Goal: Task Accomplishment & Management: Complete application form

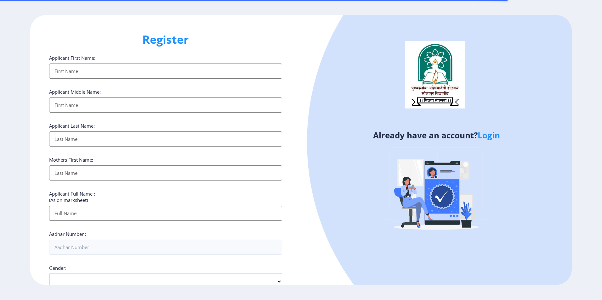
select select
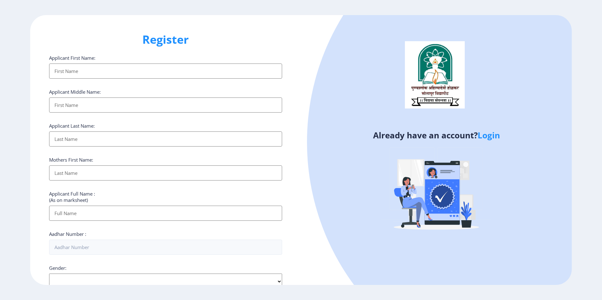
scroll to position [168, 0]
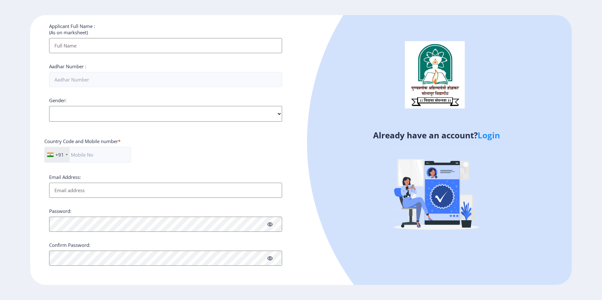
click at [493, 133] on link "Login" at bounding box center [488, 135] width 22 height 11
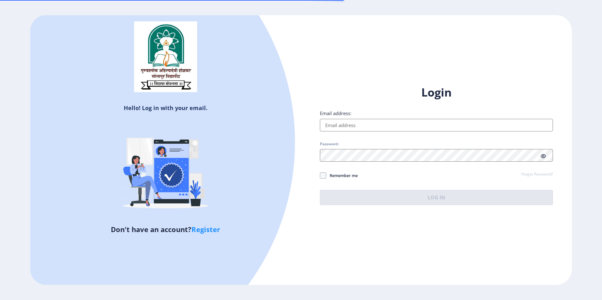
click at [340, 126] on input "Email address:" at bounding box center [436, 125] width 233 height 13
type input "[EMAIL_ADDRESS][DOMAIN_NAME]"
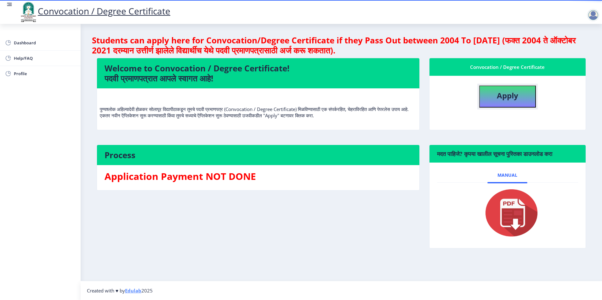
click at [504, 101] on button "Apply" at bounding box center [507, 97] width 57 height 22
select select
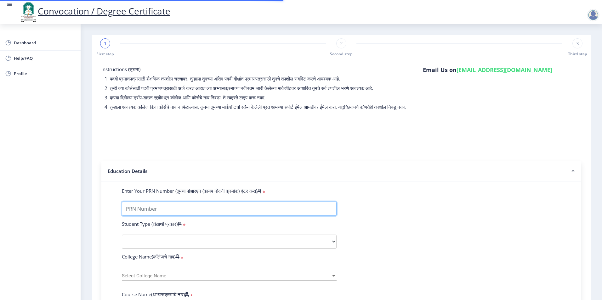
click at [151, 215] on input "Enter Your PRN Number (तुमचा पीआरएन (कायम नोंदणी क्रमांक) एंटर करा)" at bounding box center [229, 209] width 215 height 14
type input "0900001524"
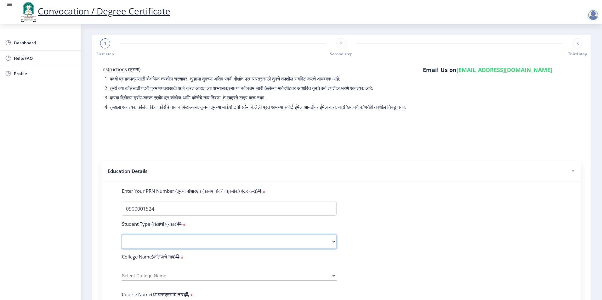
click at [135, 247] on select "Select Student Type Regular External" at bounding box center [229, 242] width 215 height 14
select select "Regular"
click at [122, 241] on select "Select Student Type Regular External" at bounding box center [229, 242] width 215 height 14
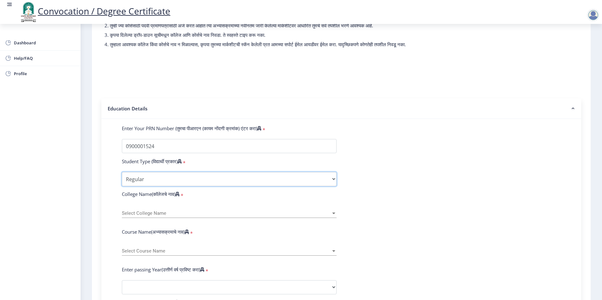
scroll to position [63, 0]
click at [157, 216] on span "Select College Name" at bounding box center [226, 212] width 209 height 5
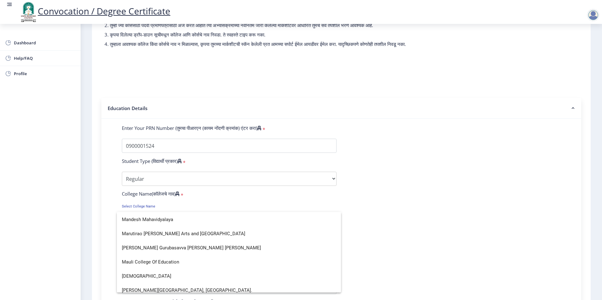
scroll to position [985, 0]
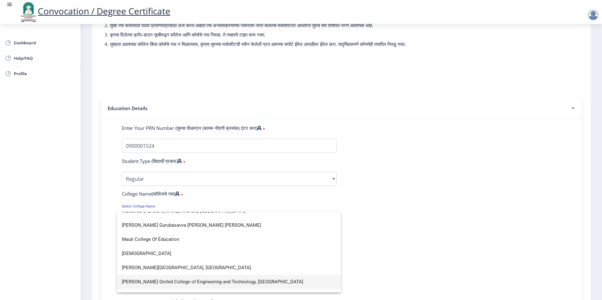
click at [257, 278] on span "[PERSON_NAME] Orchid College of Engineering and Technology, [GEOGRAPHIC_DATA]" at bounding box center [229, 282] width 214 height 14
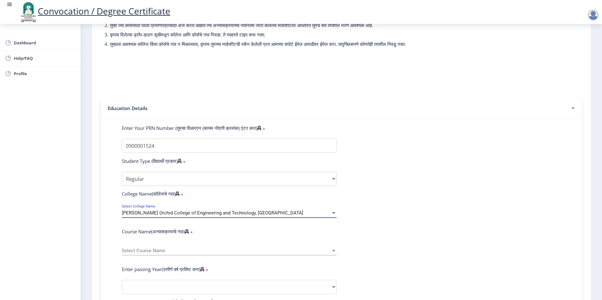
click at [201, 254] on span "Select Course Name" at bounding box center [226, 250] width 209 height 5
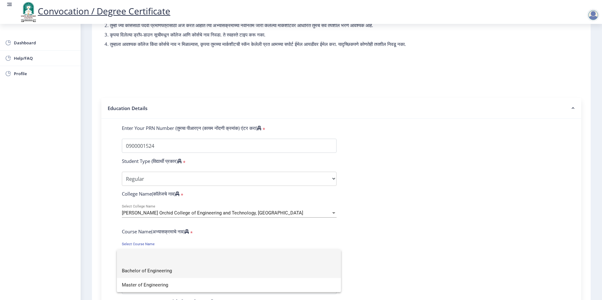
click at [177, 274] on span "Bachelor of Engineering" at bounding box center [229, 271] width 214 height 14
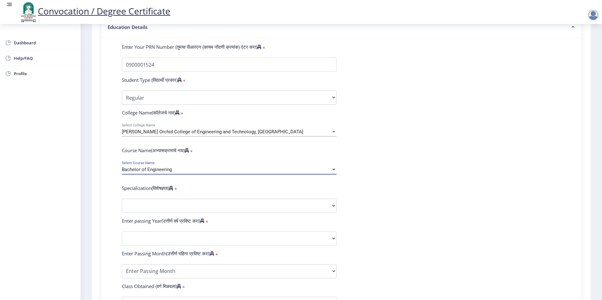
scroll to position [157, 0]
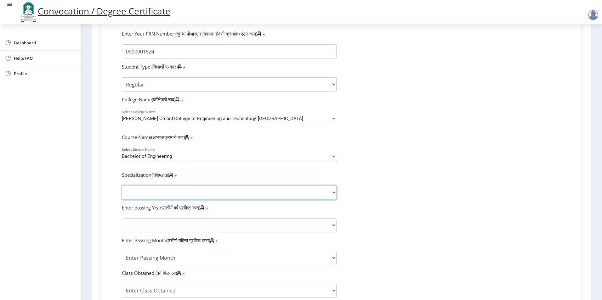
click at [253, 198] on select "Specialization Bio-Medical Engineering Civil Engineering Computer Science & Eng…" at bounding box center [229, 193] width 215 height 14
select select "Civil Engineering"
click at [122, 192] on select "Specialization Bio-Medical Engineering Civil Engineering Computer Science & Eng…" at bounding box center [229, 193] width 215 height 14
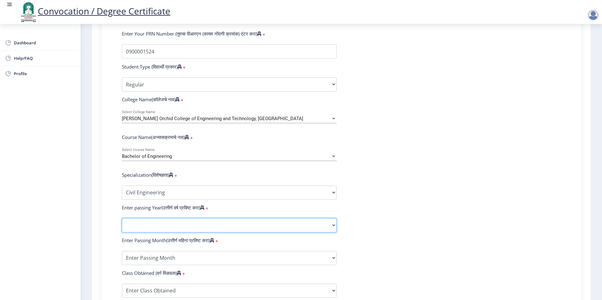
click at [154, 230] on select "2025 2024 2023 2022 2021 2020 2019 2018 2017 2016 2015 2014 2013 2012 2011 2010…" at bounding box center [229, 225] width 215 height 14
select select "2013"
click at [122, 224] on select "2025 2024 2023 2022 2021 2020 2019 2018 2017 2016 2015 2014 2013 2012 2011 2010…" at bounding box center [229, 225] width 215 height 14
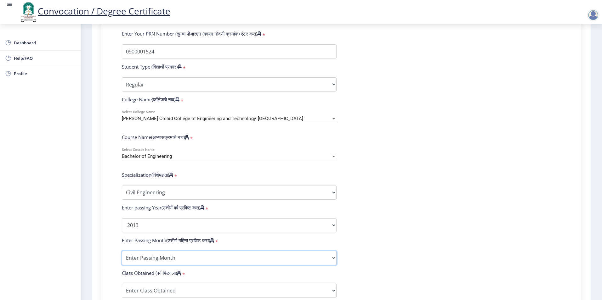
click at [141, 263] on select "Enter Passing Month March April May October November December" at bounding box center [229, 258] width 215 height 14
click at [415, 252] on form "Enter Your PRN Number (तुमचा पीआरएन (कायम नोंदणी क्रमांक) एंटर करा) * Student T…" at bounding box center [341, 214] width 448 height 366
click at [242, 262] on select "Enter Passing Month March April May October November December" at bounding box center [229, 258] width 215 height 14
click at [520, 250] on form "Enter Your PRN Number (तुमचा पीआरएन (कायम नोंदणी क्रमांक) एंटर करा) * Student T…" at bounding box center [341, 214] width 448 height 366
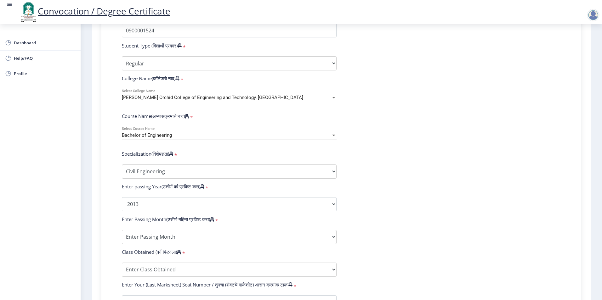
scroll to position [220, 0]
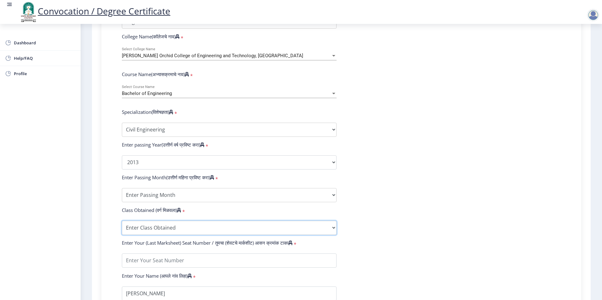
click at [184, 233] on select "Enter Class Obtained FIRST CLASS WITH DISTINCTION FIRST CLASS HIGHER SECOND CLA…" at bounding box center [229, 228] width 215 height 14
select select "FIRST CLASS"
click at [122, 227] on select "Enter Class Obtained FIRST CLASS WITH DISTINCTION FIRST CLASS HIGHER SECOND CLA…" at bounding box center [229, 228] width 215 height 14
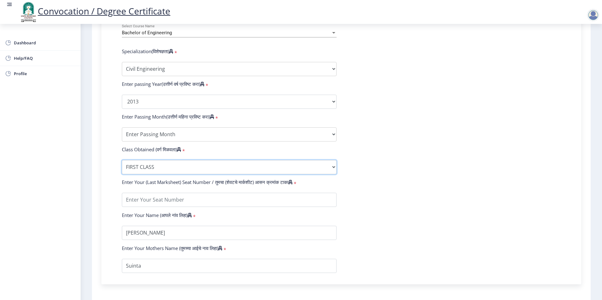
scroll to position [283, 0]
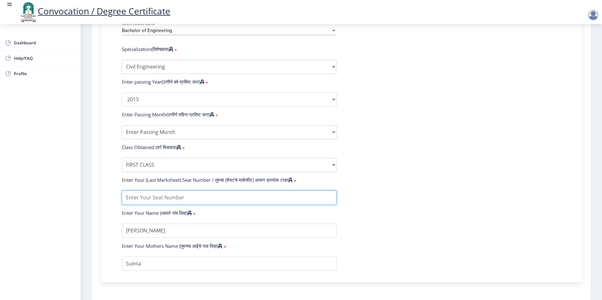
click at [163, 205] on input "textarea" at bounding box center [229, 198] width 215 height 14
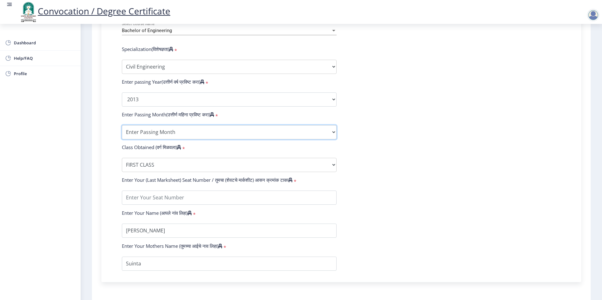
click at [264, 139] on select "Enter Passing Month March April May October November December" at bounding box center [229, 132] width 215 height 14
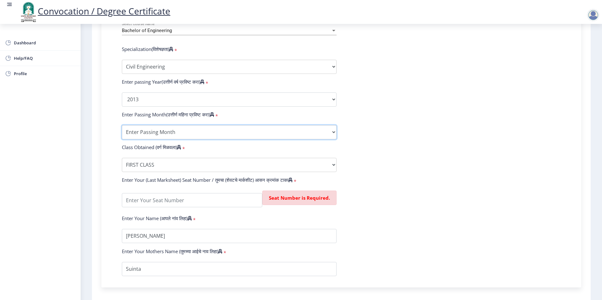
select select "April"
click at [122, 131] on select "Enter Passing Month March April May October November December" at bounding box center [229, 132] width 215 height 14
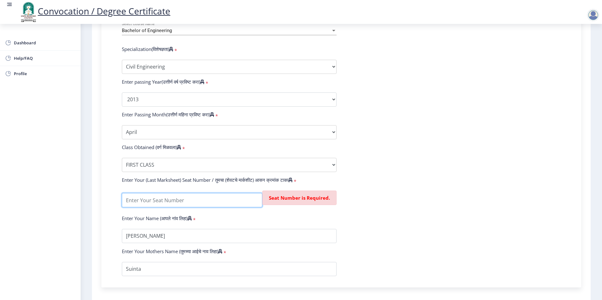
click at [169, 206] on input "textarea" at bounding box center [192, 200] width 140 height 14
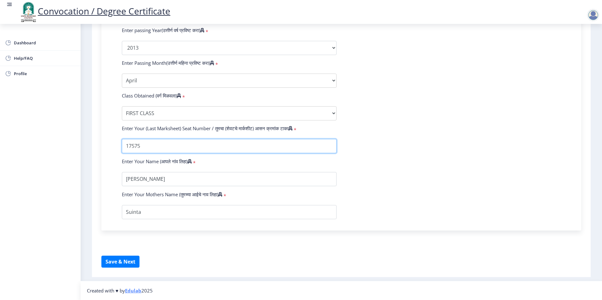
scroll to position [341, 0]
type input "17575"
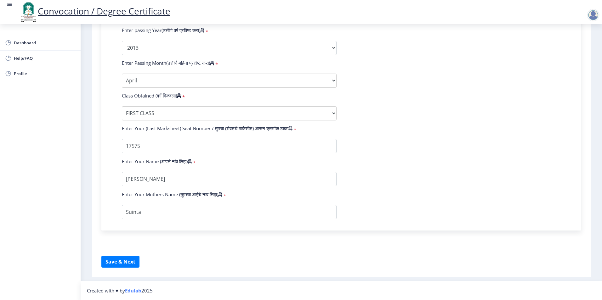
click at [439, 181] on form "Enter Your PRN Number (तुमचा पीआरएन (कायम नोंदणी क्रमांक) एंटर करा) * Student T…" at bounding box center [341, 36] width 448 height 366
click at [127, 264] on button "Save & Next" at bounding box center [120, 262] width 38 height 12
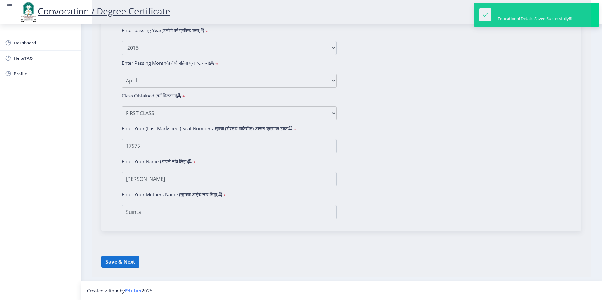
select select
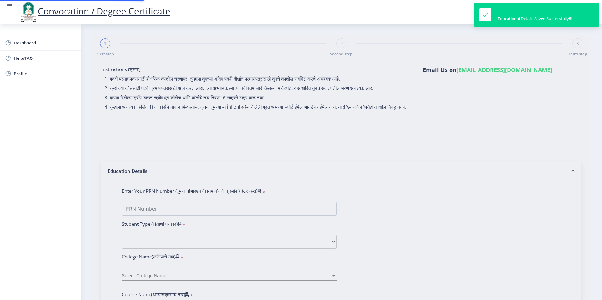
type input "0900001524"
select select "Regular"
select select "2013"
select select "April"
select select "FIRST CLASS"
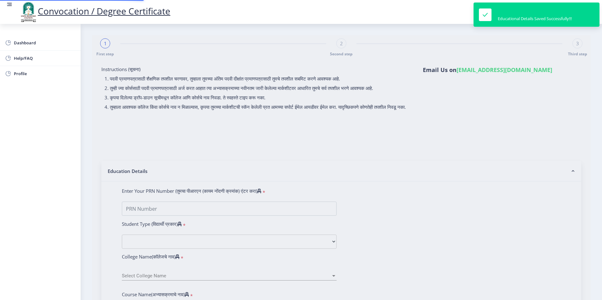
type input "17575"
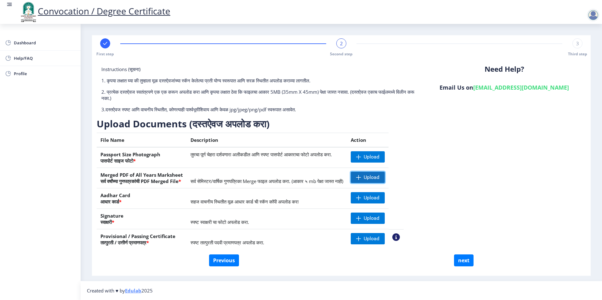
click at [379, 177] on span "Upload" at bounding box center [371, 177] width 16 height 6
click at [369, 176] on nb-action at bounding box center [359, 177] width 18 height 11
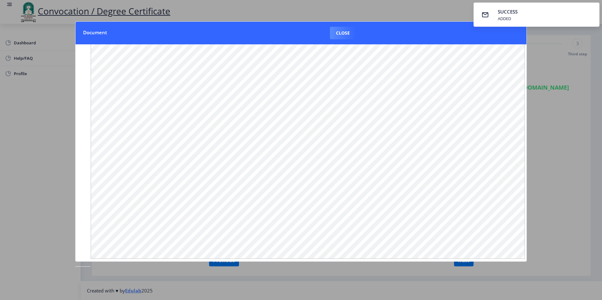
scroll to position [16, 0]
click at [342, 31] on button "Close" at bounding box center [343, 33] width 26 height 13
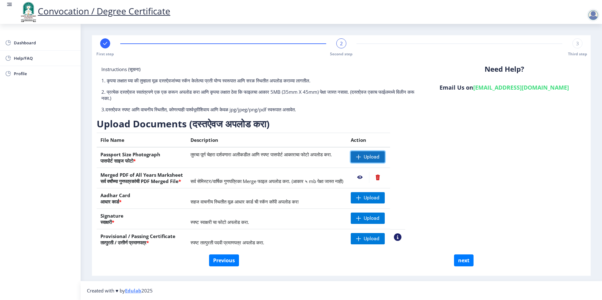
click at [379, 155] on span "Upload" at bounding box center [371, 157] width 16 height 6
click at [369, 156] on nb-action at bounding box center [359, 156] width 18 height 11
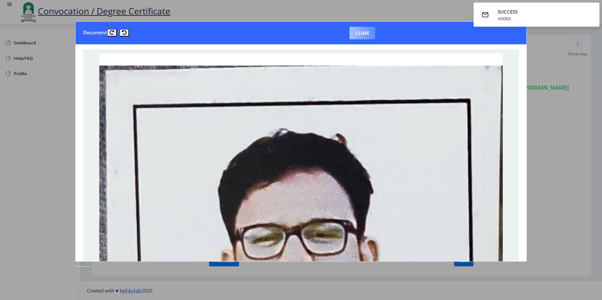
click at [365, 35] on button "Close" at bounding box center [362, 33] width 26 height 13
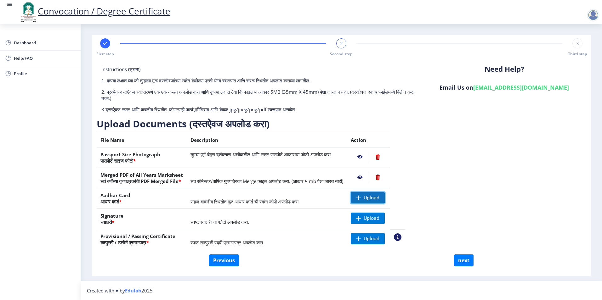
click at [384, 197] on span "Upload" at bounding box center [367, 197] width 34 height 11
click at [384, 238] on span "Upload" at bounding box center [367, 238] width 34 height 11
click at [369, 239] on nb-action at bounding box center [359, 238] width 18 height 11
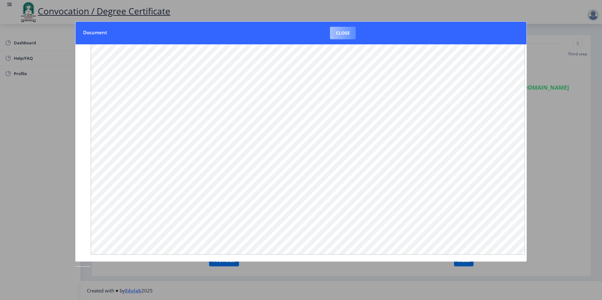
click at [339, 34] on button "Close" at bounding box center [343, 33] width 26 height 13
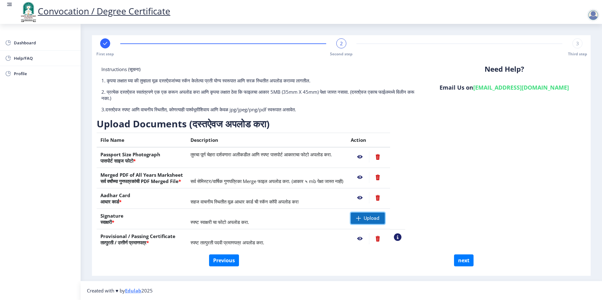
click at [383, 222] on span "Upload" at bounding box center [367, 218] width 34 height 11
click at [460, 260] on button "next" at bounding box center [464, 261] width 20 height 12
select select
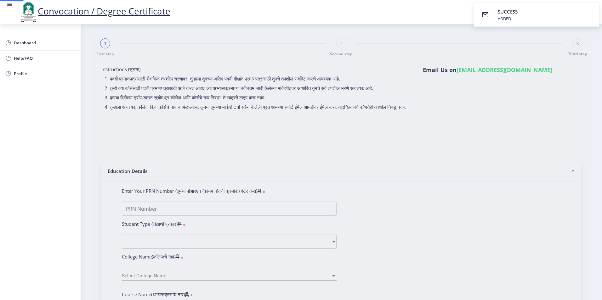
type input "[PERSON_NAME]"
type input "Suinta"
select select
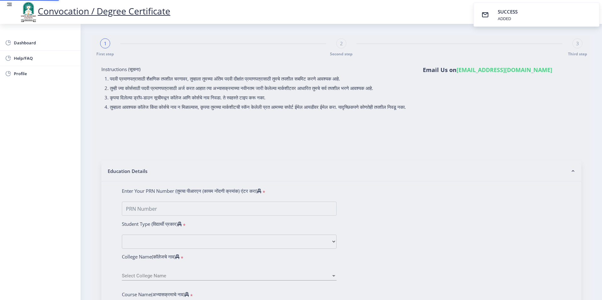
select select
type input "0900001524"
select select "Regular"
select select "2013"
select select "April"
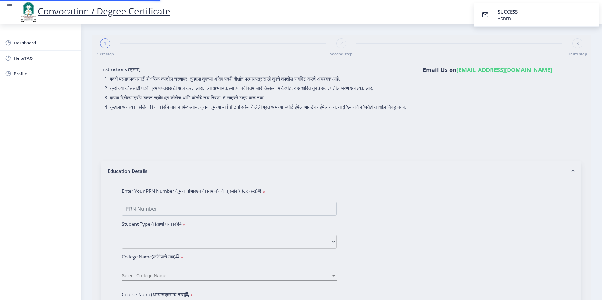
select select "FIRST CLASS"
type input "17575"
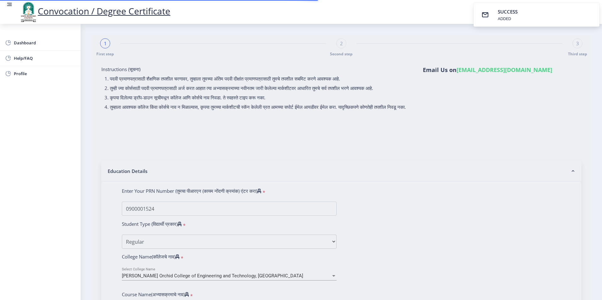
select select "Civil Engineering"
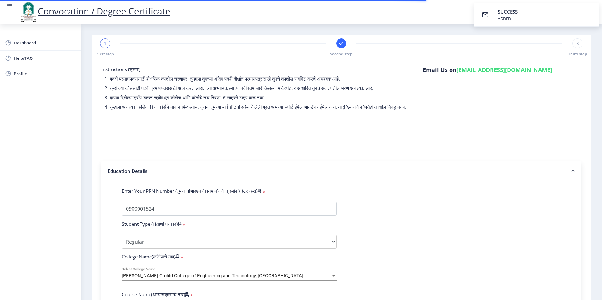
select select
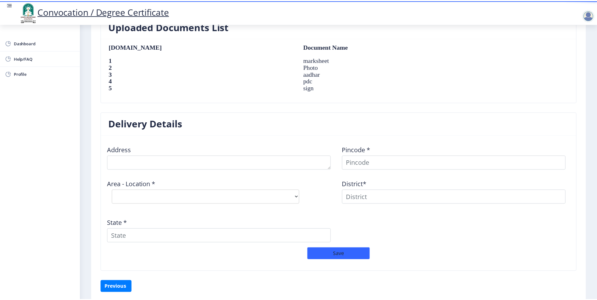
scroll to position [440, 0]
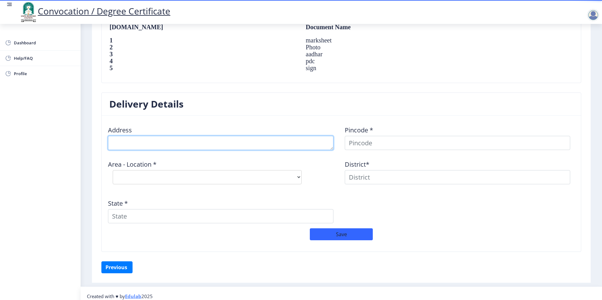
click at [155, 143] on textarea at bounding box center [220, 143] width 225 height 14
type textarea "1502 santhnath [PERSON_NAME] vairag"
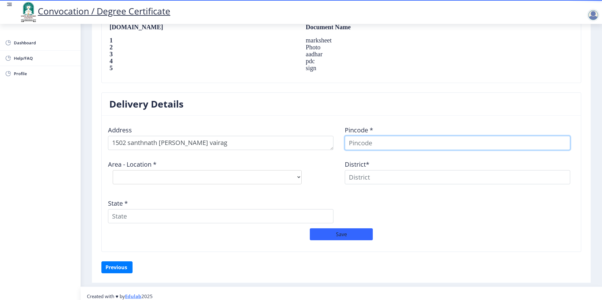
click at [401, 146] on input at bounding box center [457, 143] width 225 height 14
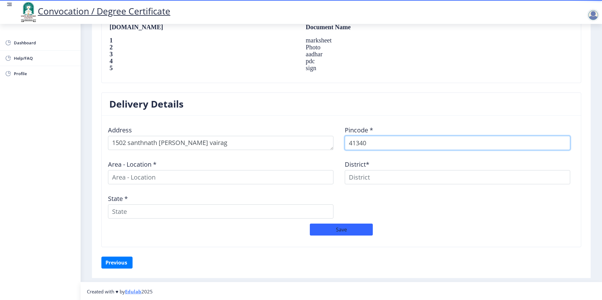
type input "413402"
select select
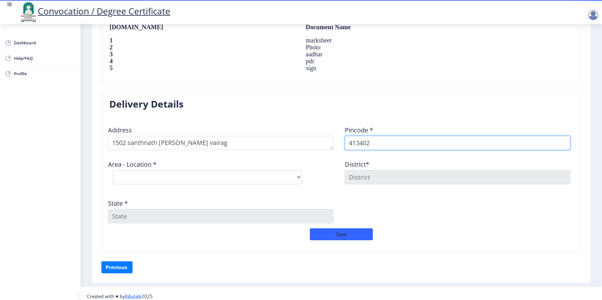
type input "413402"
click at [136, 180] on select "Select Area Location [GEOGRAPHIC_DATA] B.O Raleras B.O Sarole B.O Sasure B.O Va…" at bounding box center [207, 177] width 189 height 14
select select "5: Object"
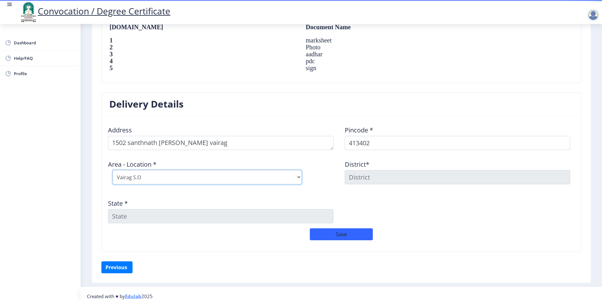
click at [113, 170] on select "Select Area Location [GEOGRAPHIC_DATA] B.O Raleras B.O Sarole B.O Sasure B.O Va…" at bounding box center [207, 177] width 189 height 14
type input "SOLAPUR"
type input "[GEOGRAPHIC_DATA]"
click at [336, 234] on button "Save" at bounding box center [341, 234] width 63 height 12
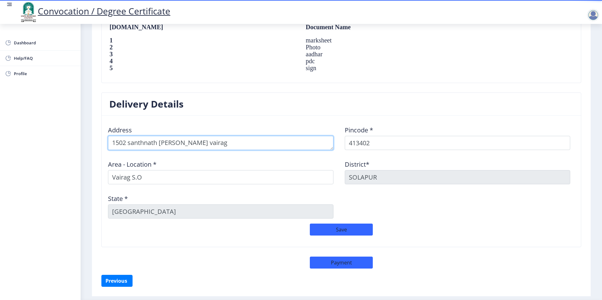
click at [114, 141] on textarea at bounding box center [220, 143] width 225 height 14
type textarea "H.No.-1502 santhnath [PERSON_NAME] vairag"
click at [348, 229] on button "Save" at bounding box center [341, 230] width 63 height 12
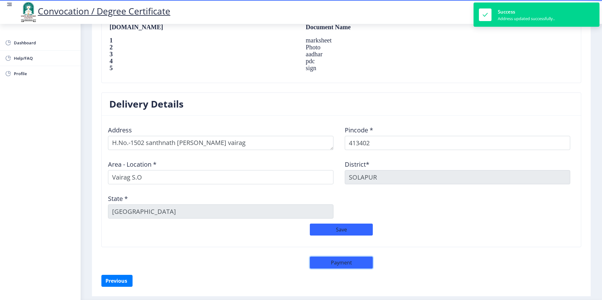
click at [339, 262] on button "Payment" at bounding box center [341, 263] width 63 height 12
select select "sealed"
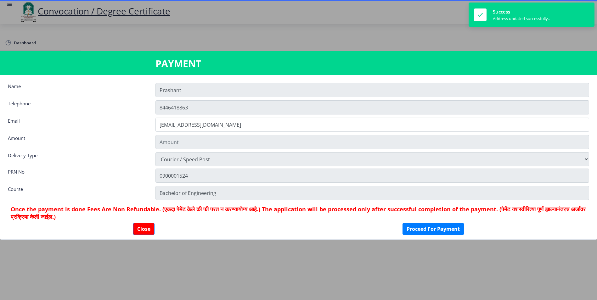
type input "2885"
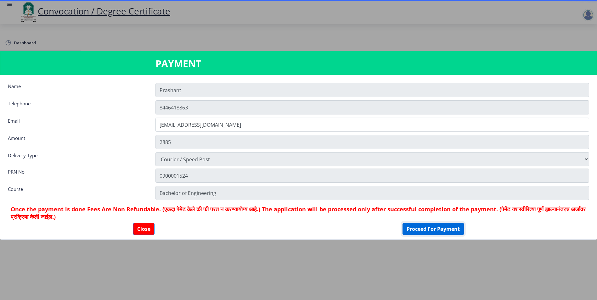
click at [422, 231] on button "Proceed For Payment" at bounding box center [432, 229] width 61 height 12
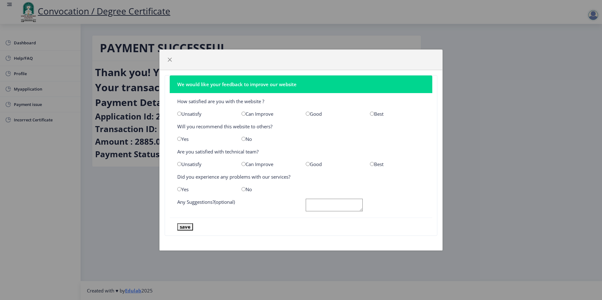
click at [371, 113] on input "radio" at bounding box center [372, 114] width 4 height 4
radio input "true"
click at [179, 138] on input "radio" at bounding box center [179, 139] width 4 height 4
radio input "true"
click at [371, 163] on input "radio" at bounding box center [372, 164] width 4 height 4
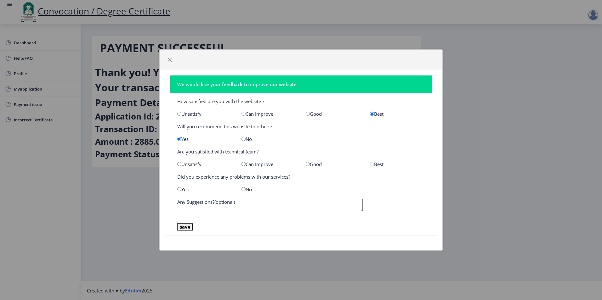
radio input "true"
click at [244, 188] on input "radio" at bounding box center [243, 189] width 4 height 4
radio input "true"
click at [313, 206] on textarea at bounding box center [334, 205] width 57 height 13
type textarea "no"
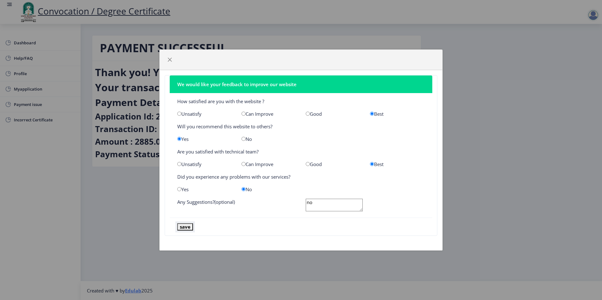
click at [182, 226] on button "save" at bounding box center [185, 226] width 16 height 7
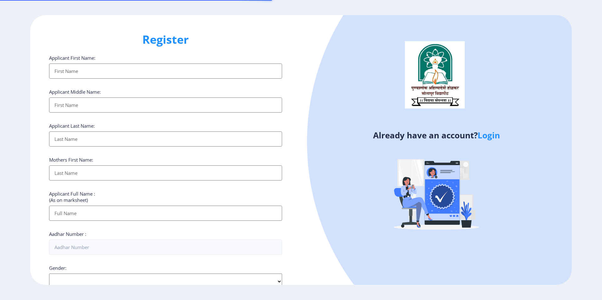
select select
click at [493, 136] on link "Login" at bounding box center [488, 135] width 22 height 11
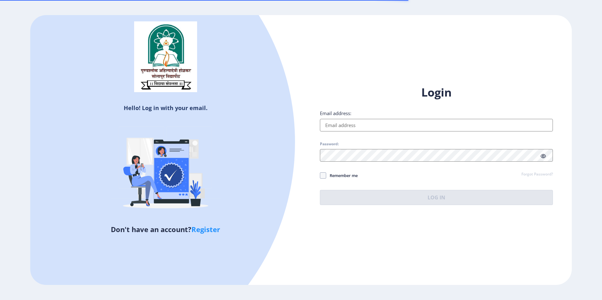
click at [394, 129] on input "Email address:" at bounding box center [436, 125] width 233 height 13
type input "[EMAIL_ADDRESS][DOMAIN_NAME]"
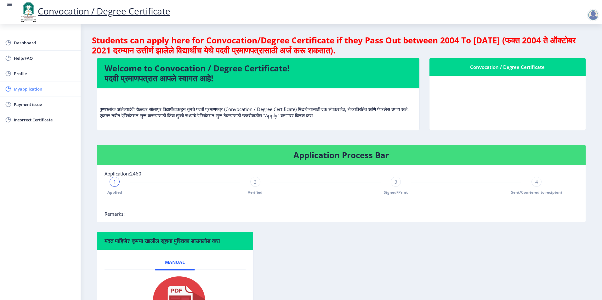
click at [26, 90] on span "Myapplication" at bounding box center [45, 89] width 62 height 8
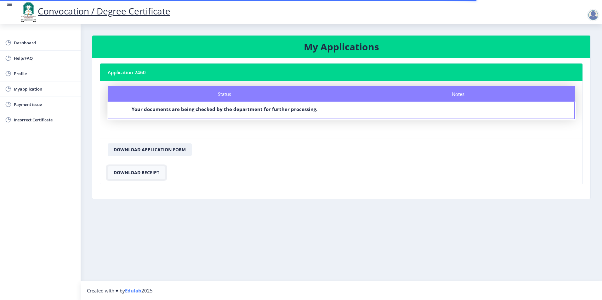
click at [140, 175] on button "Download Receipt" at bounding box center [137, 172] width 58 height 13
click at [140, 149] on button "Download Application Form" at bounding box center [150, 149] width 84 height 13
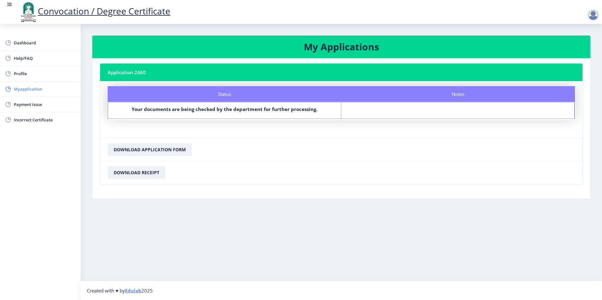
click at [24, 90] on span "Myapplication" at bounding box center [45, 89] width 62 height 8
click at [27, 77] on span "Profile" at bounding box center [45, 74] width 62 height 8
select select "[DEMOGRAPHIC_DATA]"
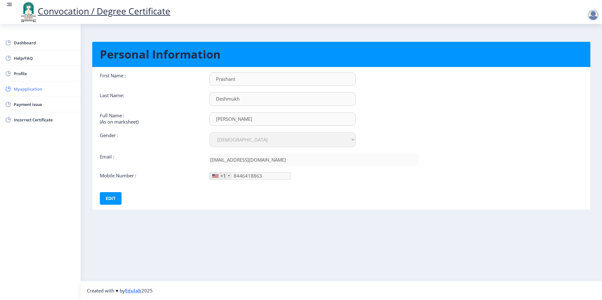
click at [23, 90] on span "Myapplication" at bounding box center [45, 89] width 62 height 8
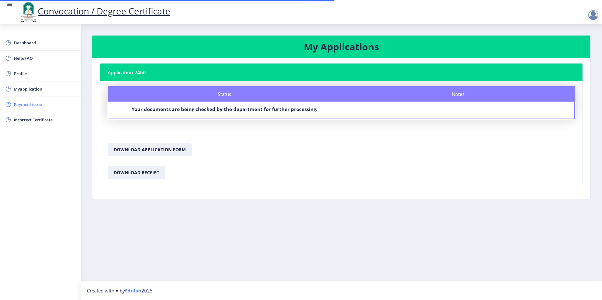
click at [22, 107] on span "Payment issue" at bounding box center [45, 105] width 62 height 8
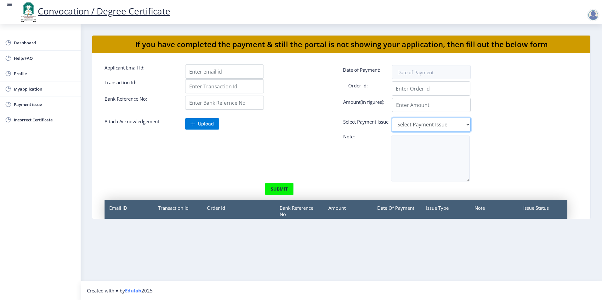
click at [435, 125] on select "Select Payment Issue Single Payment Multiple Payment Others" at bounding box center [431, 125] width 79 height 14
click at [20, 106] on span "Payment issue" at bounding box center [45, 105] width 62 height 8
click at [25, 89] on span "Myapplication" at bounding box center [45, 89] width 62 height 8
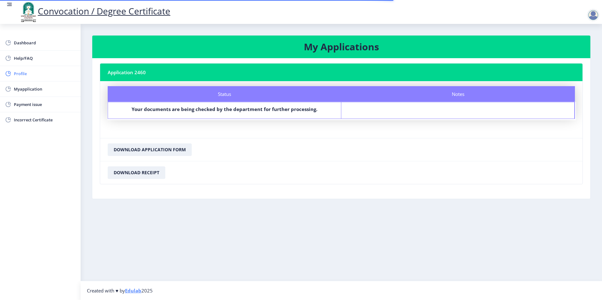
click at [16, 74] on span "Profile" at bounding box center [45, 74] width 62 height 8
select select
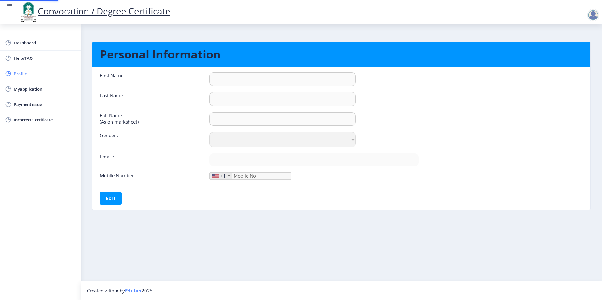
type input "Prashant"
type input "Deshmukh"
type input "[PERSON_NAME]"
select select "[DEMOGRAPHIC_DATA]"
type input "[EMAIL_ADDRESS][DOMAIN_NAME]"
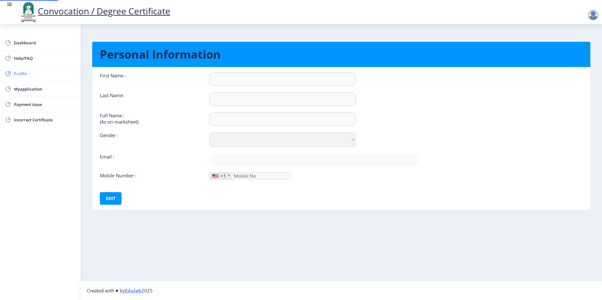
type input "8446418863"
click at [23, 44] on span "Dashboard" at bounding box center [45, 43] width 62 height 8
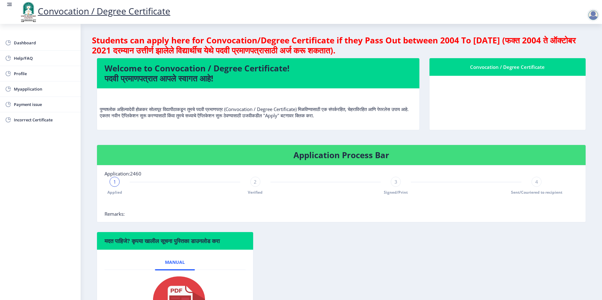
click at [591, 15] on div at bounding box center [592, 15] width 13 height 13
click at [535, 181] on span "4" at bounding box center [536, 182] width 3 height 6
click at [388, 185] on div "1 Applied 2 Verified 3 Signed/Print 4 Sent/Couriered to recipient" at bounding box center [325, 186] width 442 height 18
click at [592, 15] on div at bounding box center [592, 15] width 13 height 13
click at [578, 49] on span "Log out" at bounding box center [576, 49] width 40 height 8
